Goal: Transaction & Acquisition: Purchase product/service

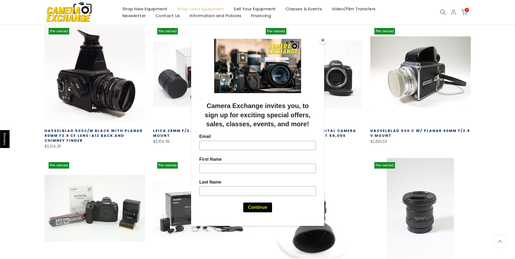
scroll to position [233, 0]
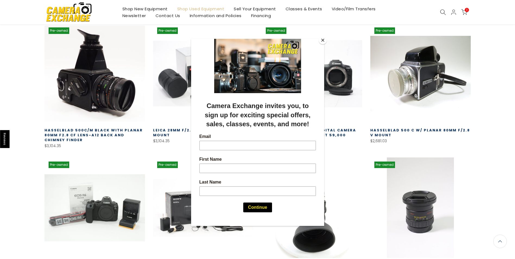
click at [323, 41] on button "Close" at bounding box center [323, 40] width 8 height 8
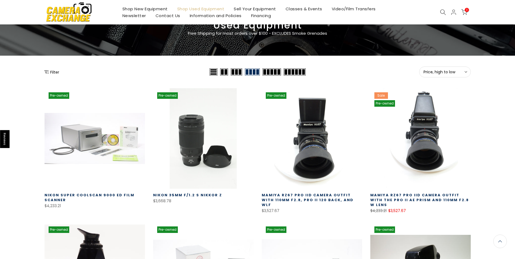
scroll to position [35, 0]
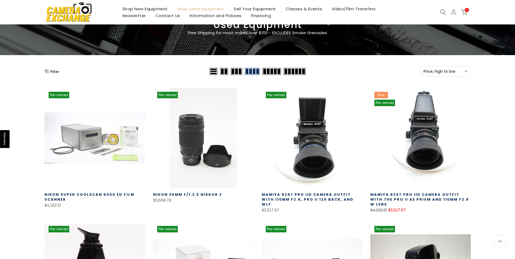
click at [55, 70] on button "Filter" at bounding box center [52, 71] width 15 height 5
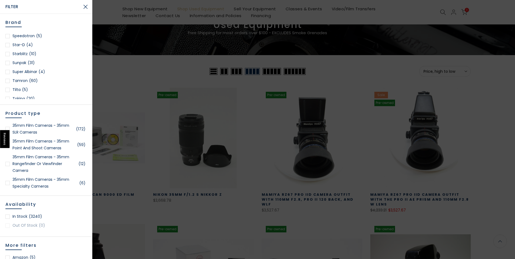
scroll to position [34, 0]
click at [7, 81] on div at bounding box center [7, 81] width 4 height 4
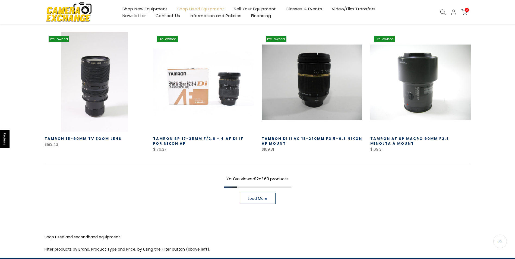
scroll to position [379, 0]
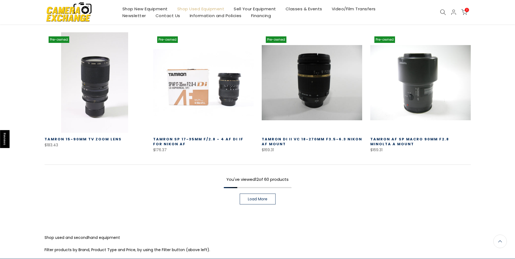
click at [259, 197] on span "Load More" at bounding box center [258, 199] width 20 height 4
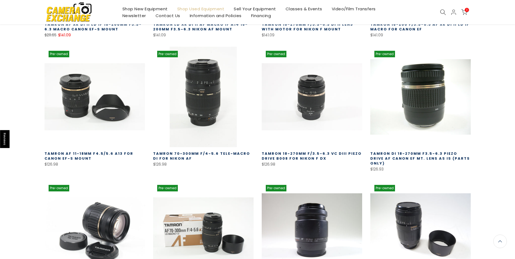
scroll to position [733, 0]
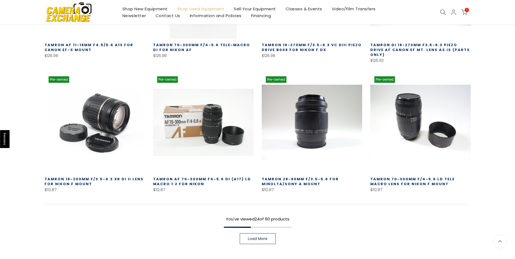
click at [259, 237] on span "Load More" at bounding box center [258, 239] width 20 height 4
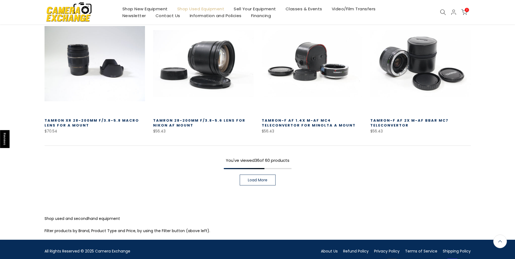
scroll to position [1185, 0]
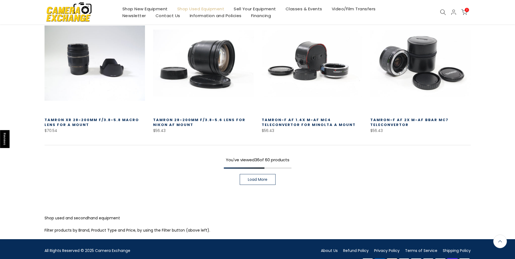
click at [262, 177] on span "Load More" at bounding box center [258, 179] width 20 height 4
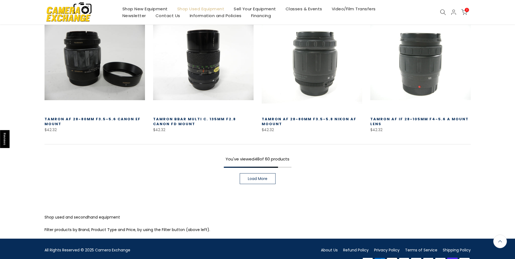
scroll to position [1572, 0]
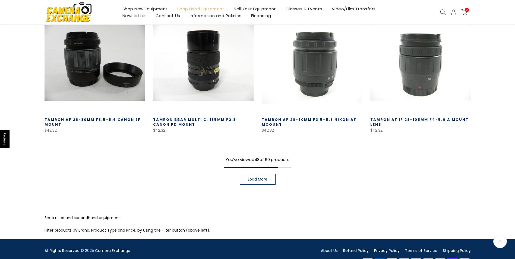
click at [262, 177] on span "Load More" at bounding box center [258, 179] width 20 height 4
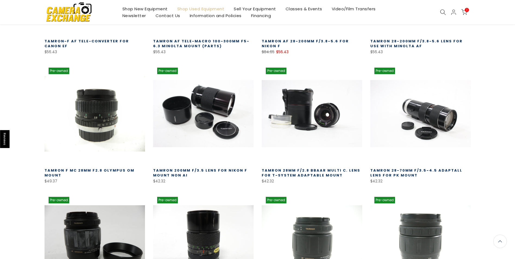
scroll to position [1442, 0]
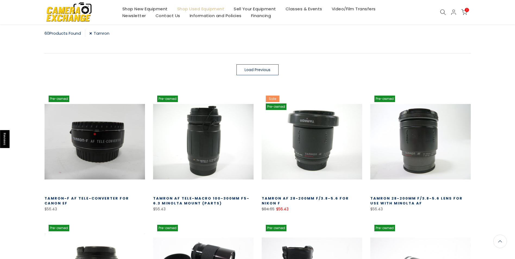
scroll to position [95, 0]
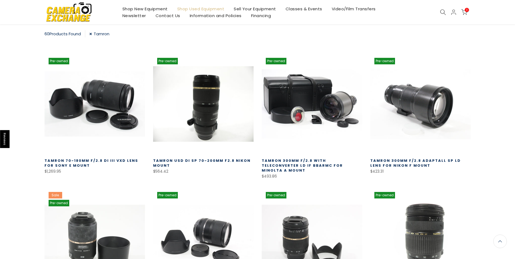
scroll to position [34, 0]
